Goal: Task Accomplishment & Management: Manage account settings

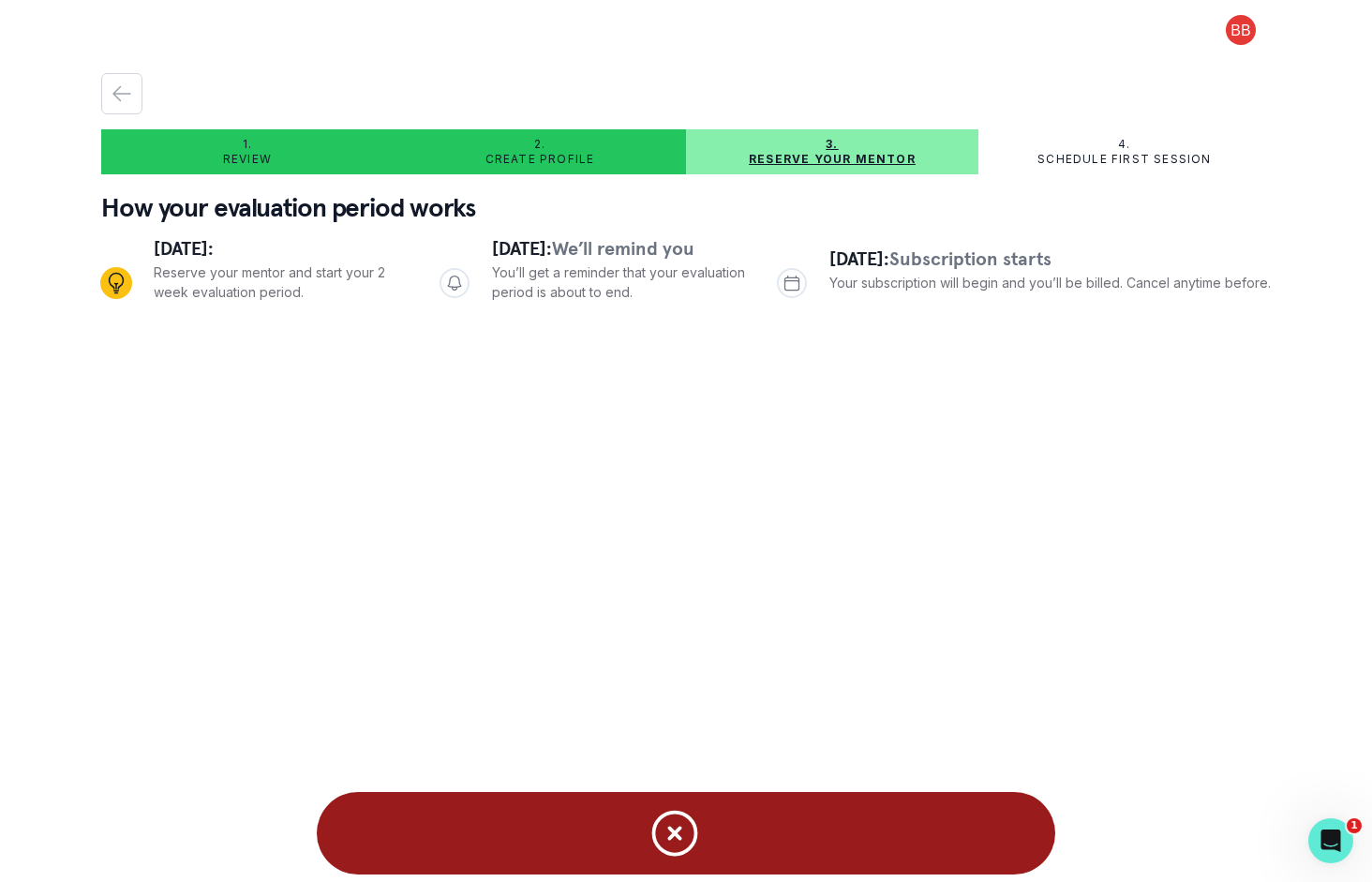
click at [1244, 41] on button at bounding box center [1240, 30] width 60 height 30
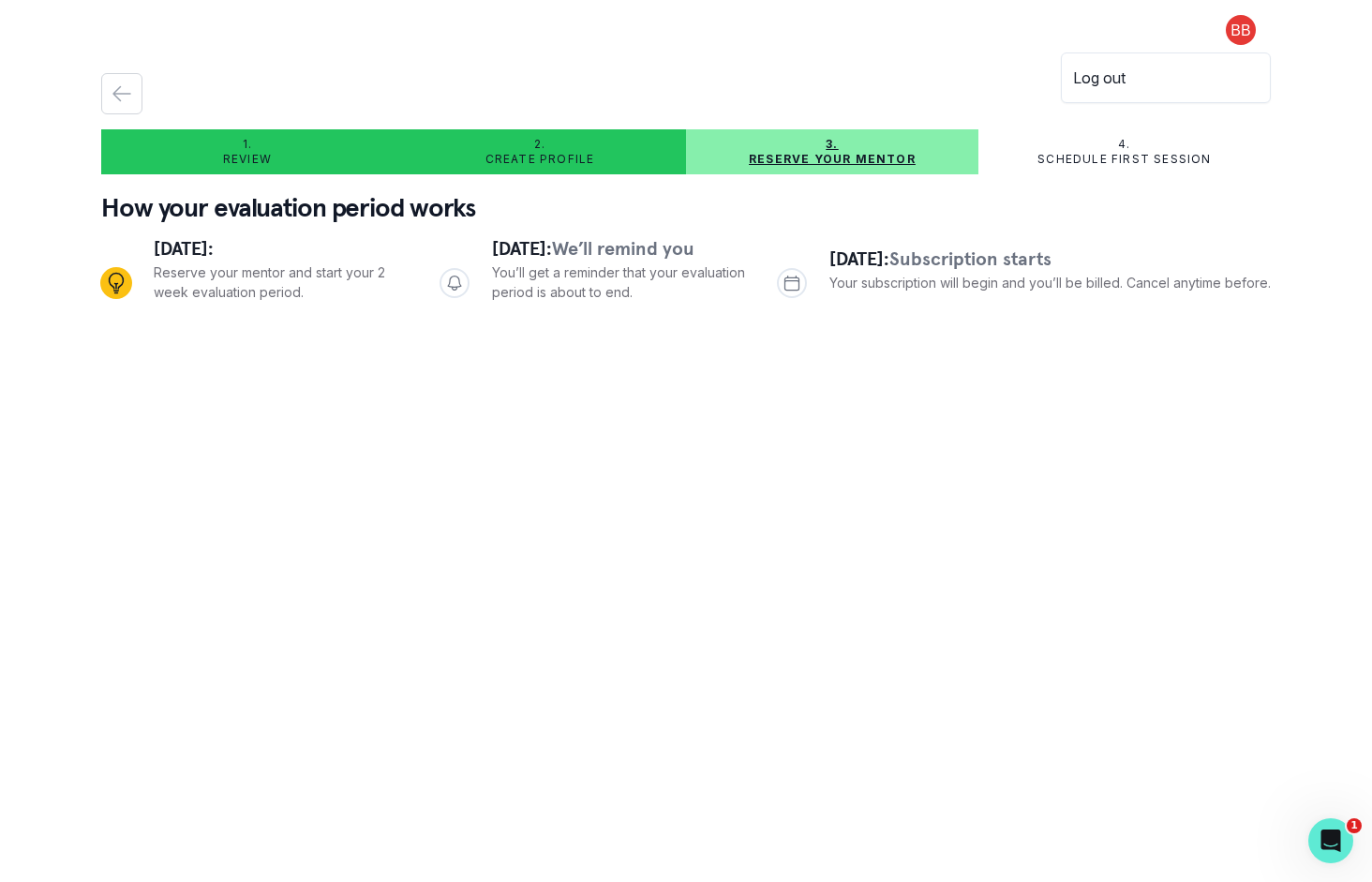
click at [1152, 76] on button "Log out" at bounding box center [1166, 77] width 208 height 34
click at [1228, 36] on button at bounding box center [1240, 30] width 60 height 30
click at [1153, 84] on button "Log out" at bounding box center [1166, 77] width 208 height 34
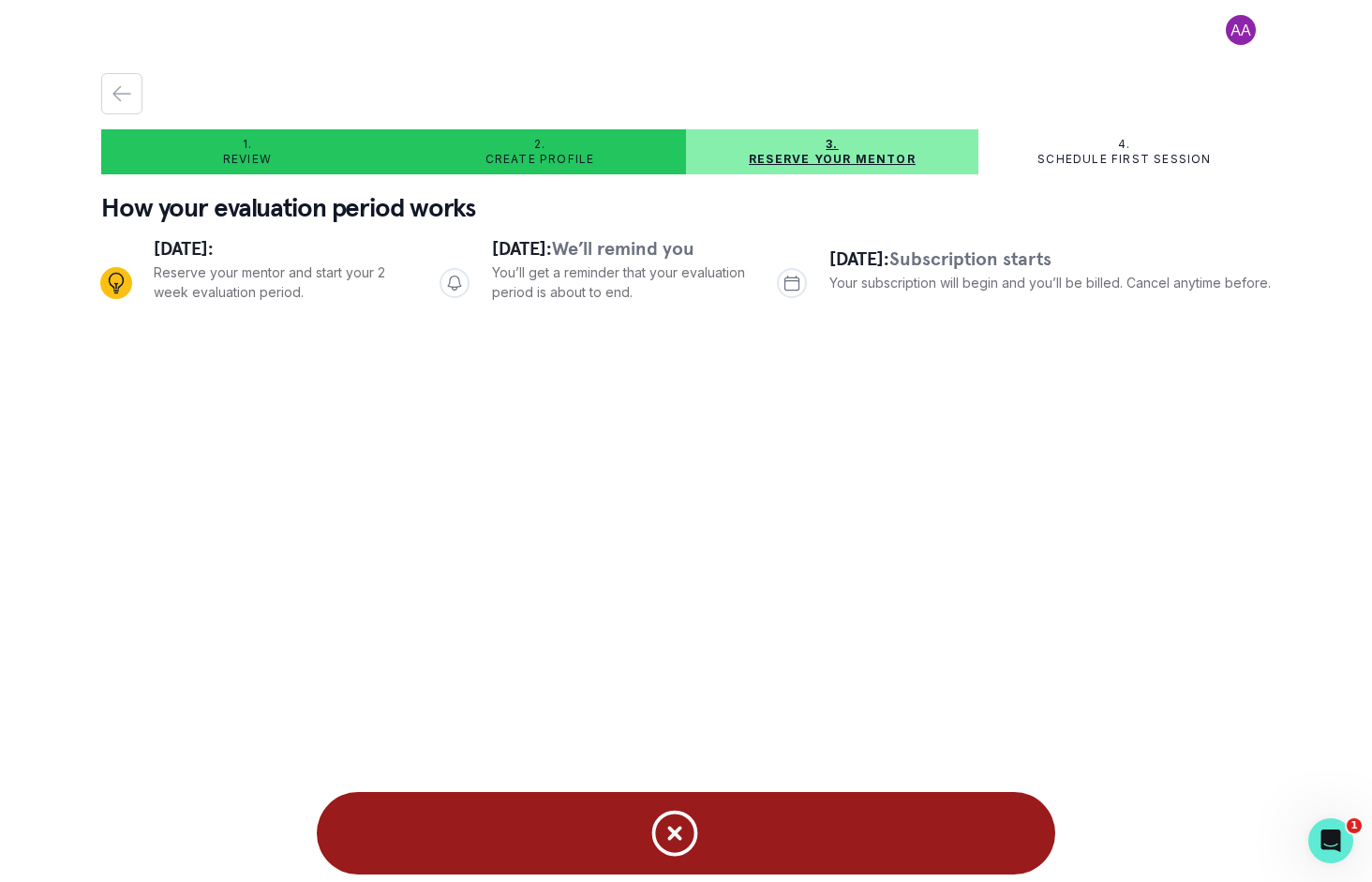
click at [715, 487] on main "1. Review 2. Create profile 3. Reserve your mentor 4. Schedule first session Ho…" at bounding box center [686, 441] width 1199 height 882
click at [675, 839] on icon "Notifications" at bounding box center [675, 832] width 57 height 57
